Goal: Use online tool/utility: Utilize a website feature to perform a specific function

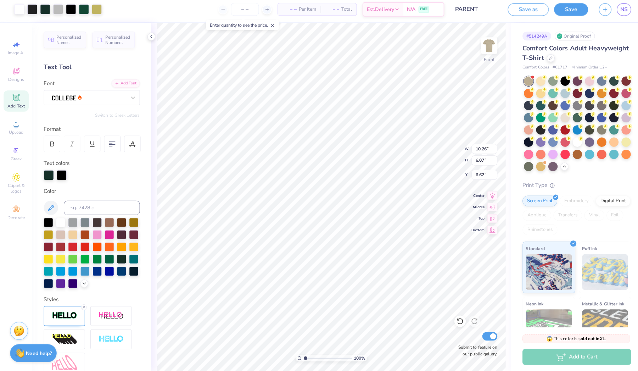
type input "10.24"
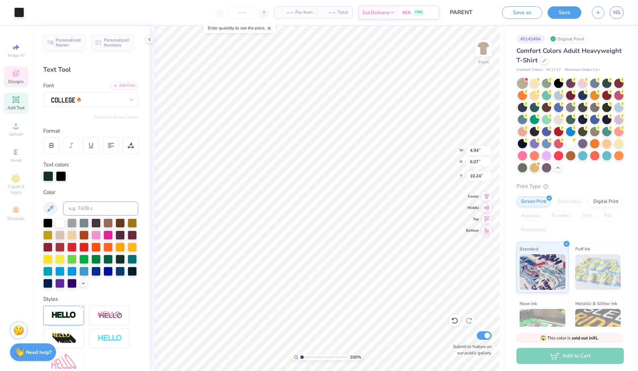
type input "10.78"
type input "6.64"
click at [34, 11] on div at bounding box center [32, 12] width 10 height 10
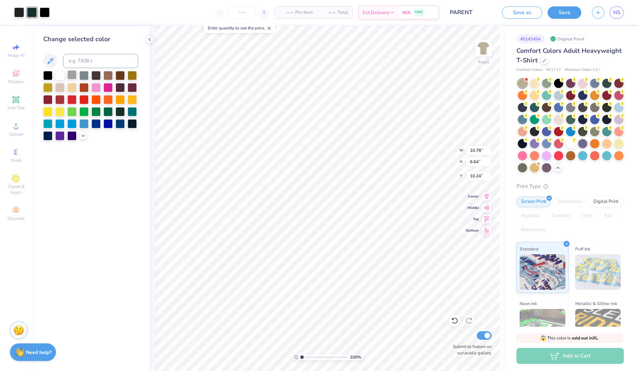
click at [74, 77] on div at bounding box center [71, 74] width 9 height 9
click at [107, 74] on div at bounding box center [107, 74] width 9 height 9
click at [110, 115] on div at bounding box center [107, 110] width 9 height 9
click at [117, 113] on div at bounding box center [120, 110] width 9 height 9
click at [109, 75] on div at bounding box center [107, 74] width 9 height 9
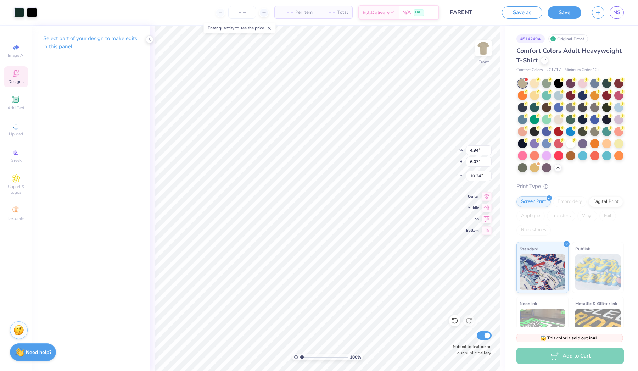
type input "7.39"
type input "0.64"
type input "14.51"
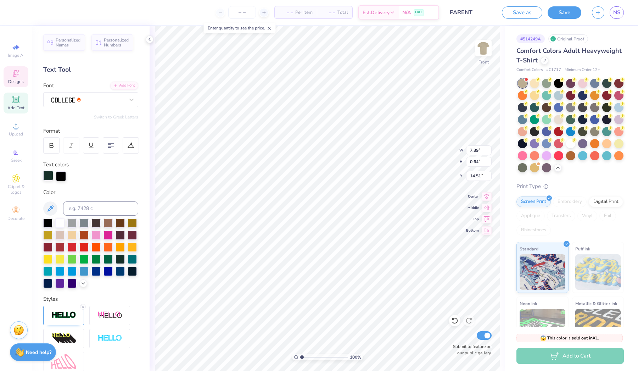
click at [50, 174] on div at bounding box center [48, 175] width 10 height 10
click at [106, 221] on div at bounding box center [107, 222] width 9 height 9
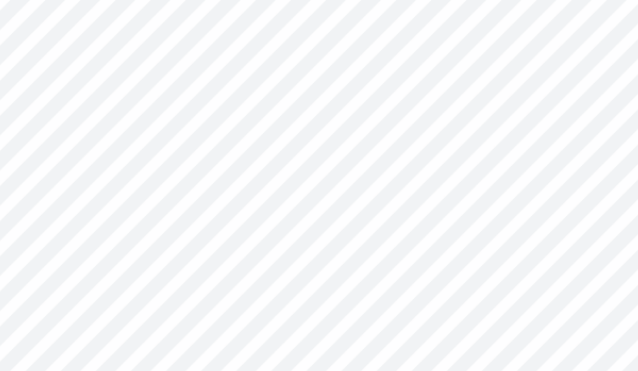
type input "8.92"
type input "0.78"
type input "9.46"
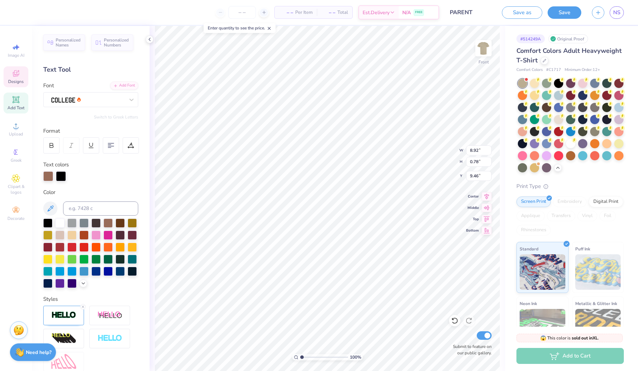
type input "20.62"
click at [18, 77] on icon at bounding box center [16, 73] width 9 height 9
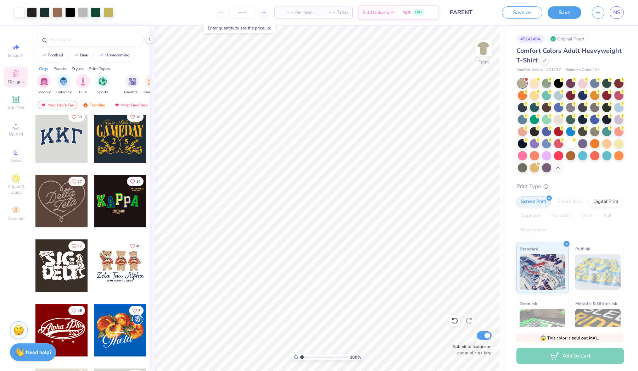
scroll to position [218, 0]
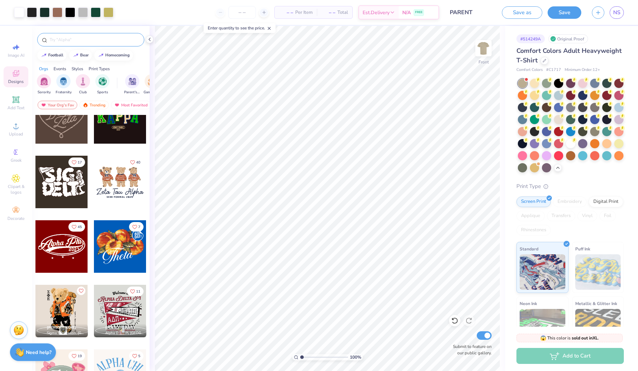
click at [77, 37] on input "text" at bounding box center [94, 39] width 91 height 7
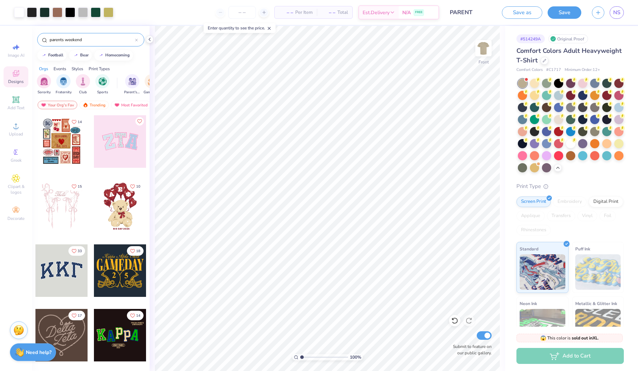
type input "parents weekend"
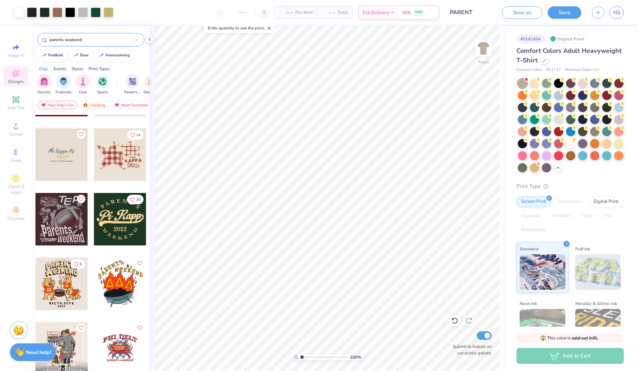
scroll to position [319, 0]
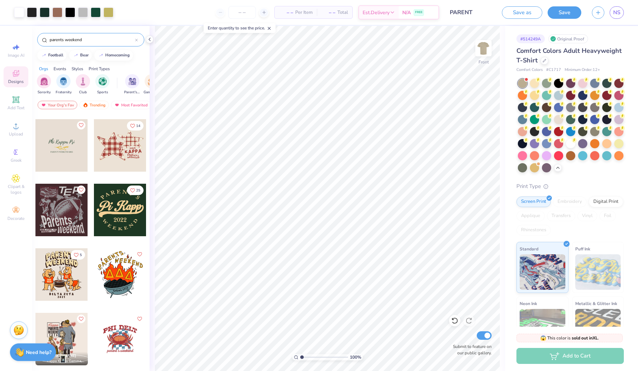
click at [120, 216] on div at bounding box center [120, 210] width 52 height 52
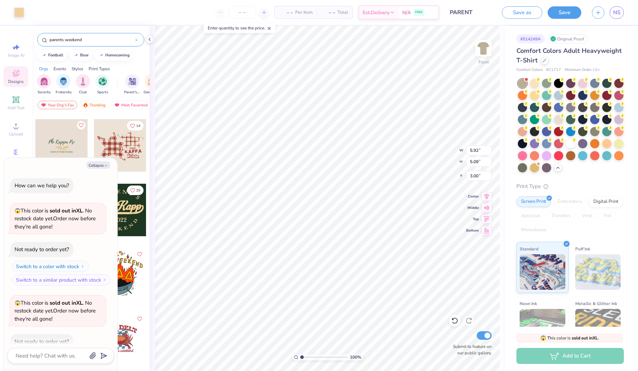
scroll to position [225, 0]
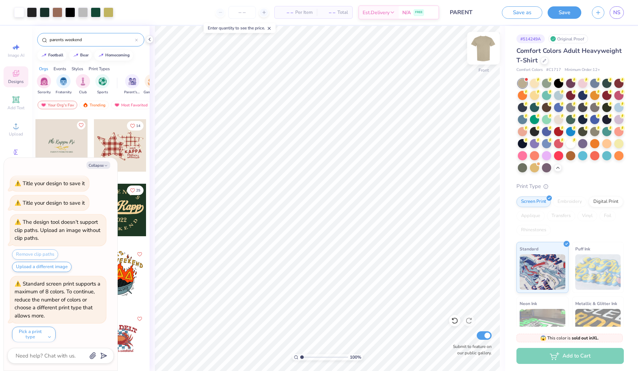
click at [484, 43] on img at bounding box center [483, 48] width 28 height 28
click at [358, 153] on li "Paste" at bounding box center [375, 154] width 56 height 14
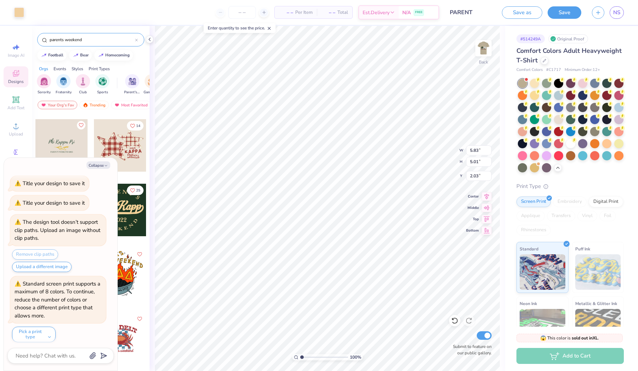
type textarea "x"
type input "2.76"
type input "2.37"
type input "4.66"
type textarea "x"
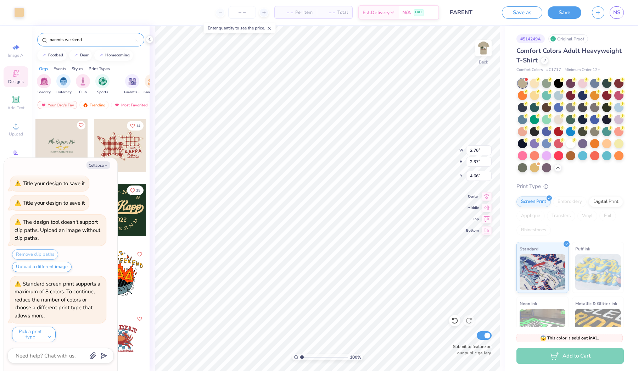
type input "3.00"
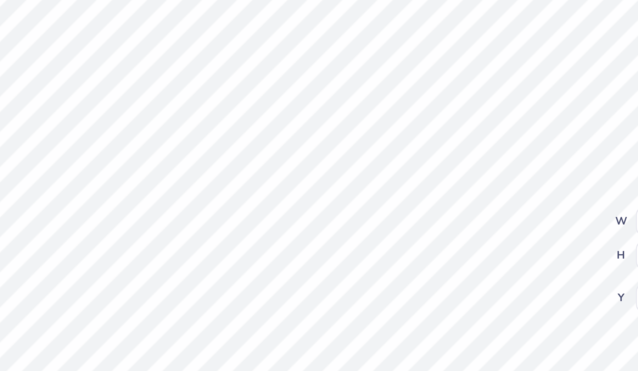
scroll to position [0, 0]
type textarea "x"
type textarea "L"
type textarea "x"
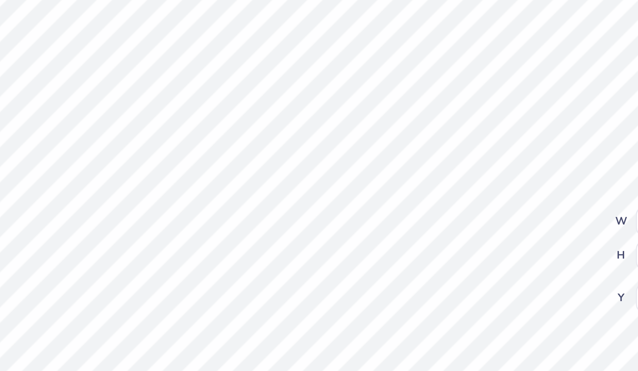
type textarea "La"
type textarea "x"
type textarea "[PERSON_NAME]"
type textarea "x"
type textarea "Lamb"
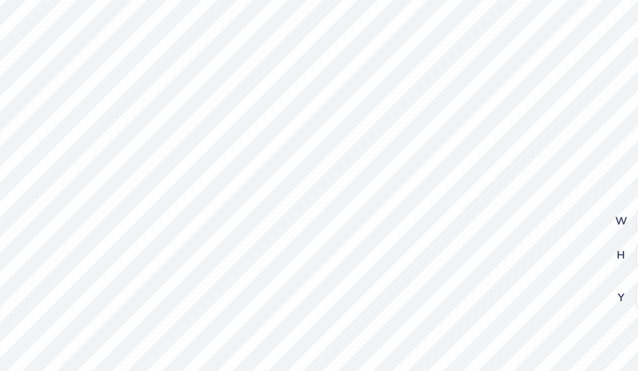
type textarea "x"
type textarea "Lambd"
type textarea "x"
type textarea "Lambda"
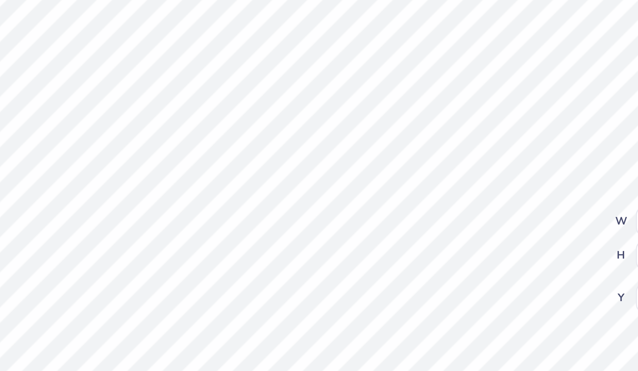
type textarea "x"
type textarea "Lambda"
type textarea "x"
type textarea "Lambda C"
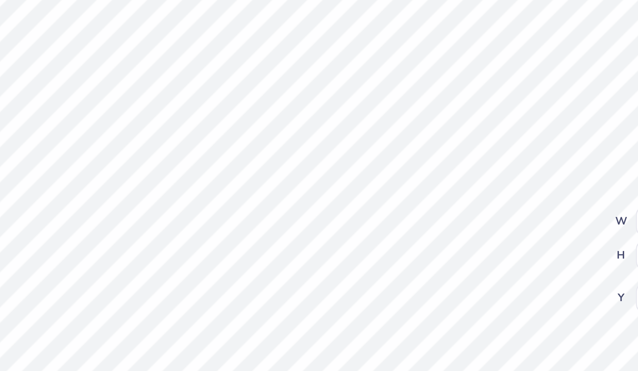
type textarea "x"
type textarea "Lambda Ch"
type textarea "x"
type textarea "Lambda Chi"
type textarea "x"
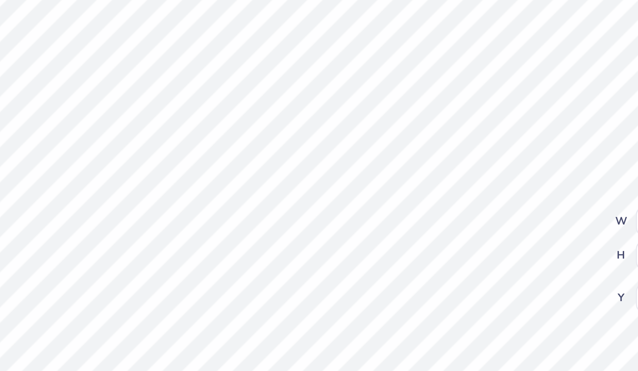
type textarea "2"
type textarea "x"
type textarea "20"
type textarea "x"
type textarea "202"
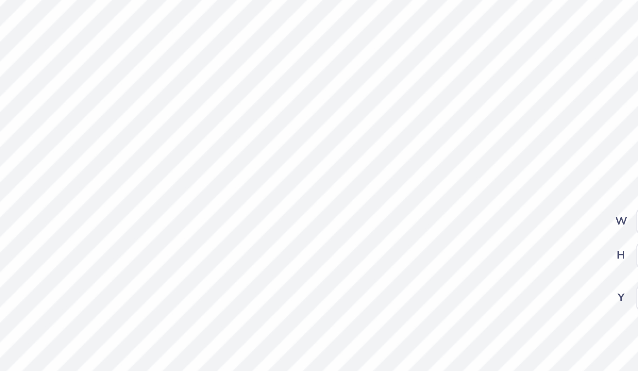
type textarea "x"
type textarea "2025"
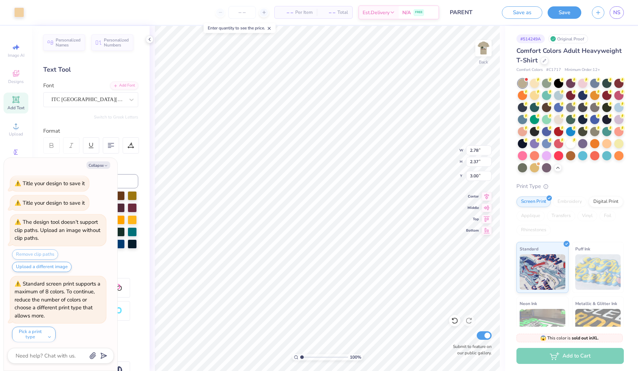
type textarea "x"
type input "2.93"
type input "2.51"
click at [97, 164] on button "Collapse" at bounding box center [98, 164] width 24 height 7
type textarea "x"
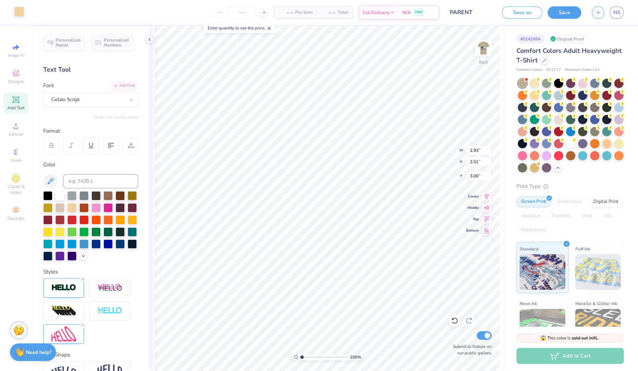
click at [19, 12] on div at bounding box center [19, 12] width 10 height 10
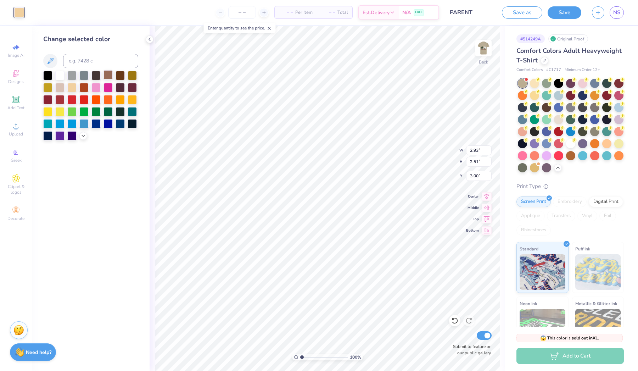
click at [108, 78] on div at bounding box center [107, 74] width 9 height 9
click at [122, 79] on div at bounding box center [120, 74] width 9 height 9
click at [68, 88] on div at bounding box center [71, 86] width 9 height 9
click at [61, 91] on div at bounding box center [59, 86] width 9 height 9
click at [46, 91] on div at bounding box center [47, 86] width 9 height 9
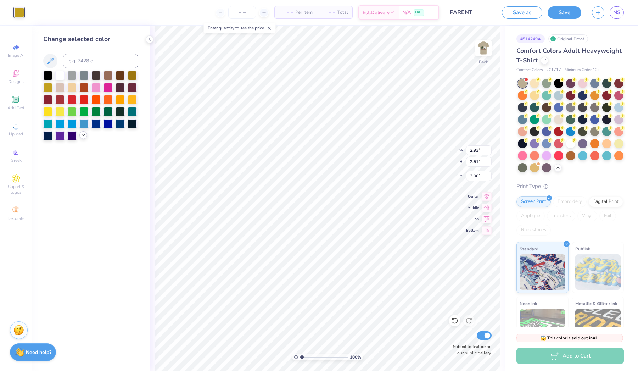
click at [83, 133] on div at bounding box center [83, 135] width 8 height 8
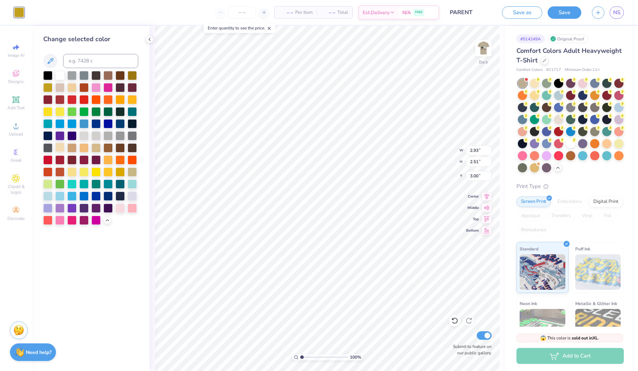
click at [60, 148] on div at bounding box center [59, 146] width 9 height 9
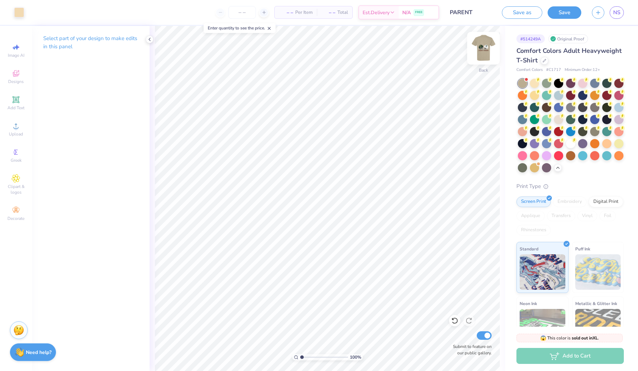
click at [479, 49] on img at bounding box center [483, 48] width 28 height 28
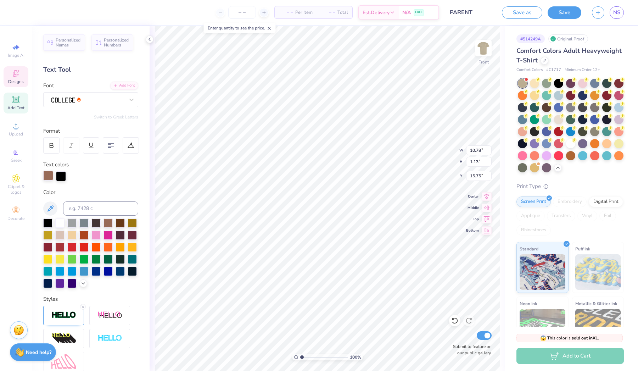
click at [49, 176] on div at bounding box center [48, 175] width 10 height 10
click at [81, 285] on icon at bounding box center [83, 283] width 6 height 6
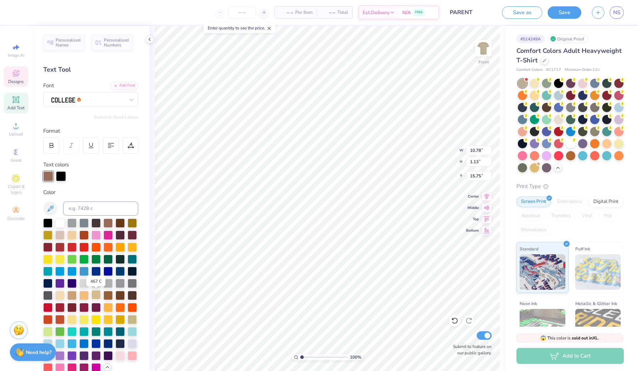
click at [97, 297] on div at bounding box center [95, 294] width 9 height 9
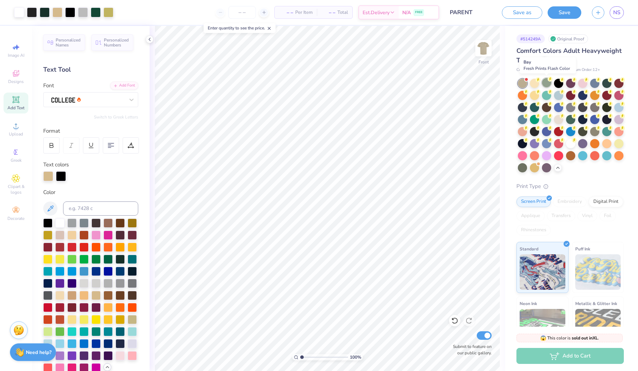
click at [546, 86] on div at bounding box center [546, 82] width 9 height 9
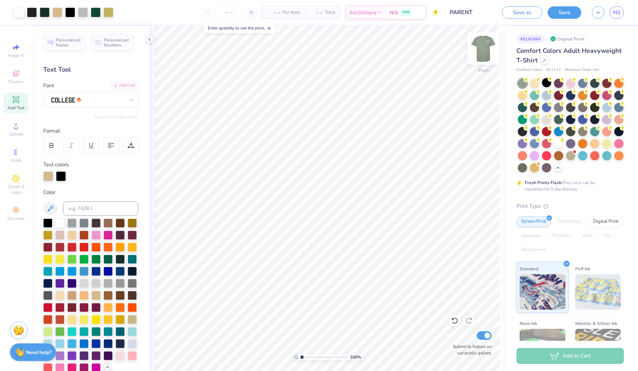
click at [481, 56] on img at bounding box center [483, 48] width 28 height 28
type input "3.17"
type input "2.71"
click at [482, 53] on img at bounding box center [483, 48] width 28 height 28
